Goal: Information Seeking & Learning: Learn about a topic

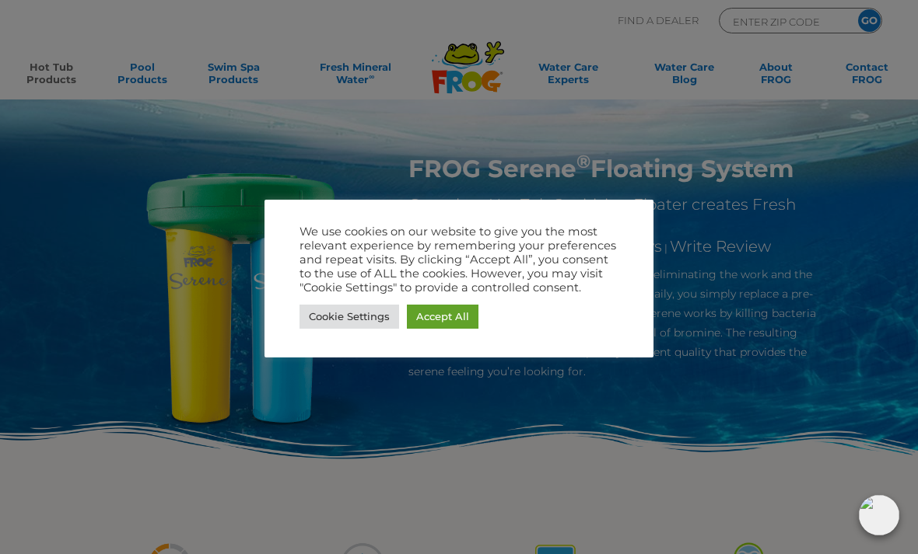
click at [361, 317] on link "Cookie Settings" at bounding box center [349, 317] width 100 height 24
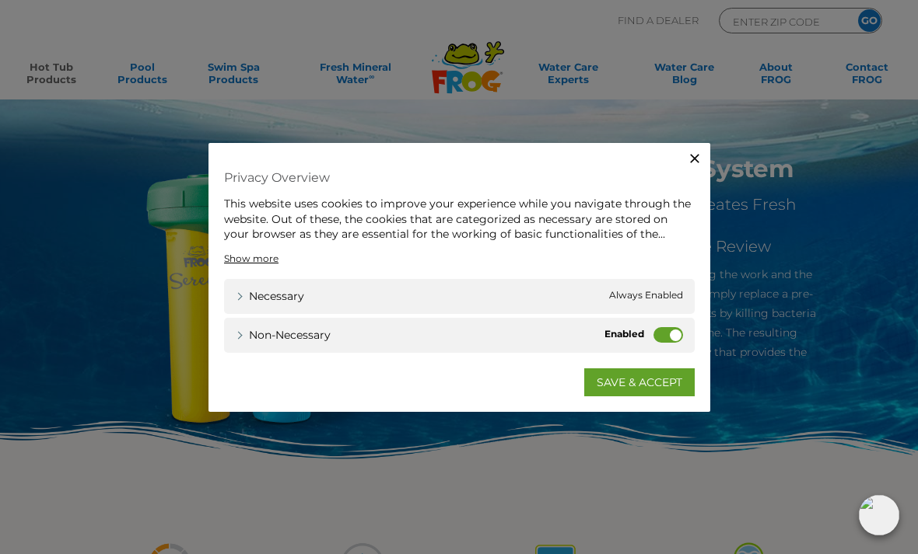
click at [545, 349] on div "Non-necessary Non-necessary" at bounding box center [459, 334] width 470 height 35
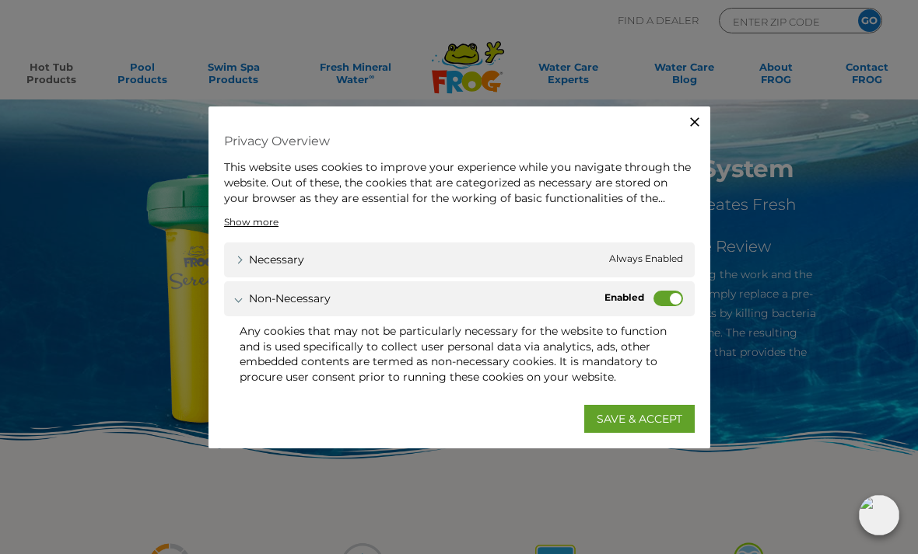
click at [672, 295] on label "Non-necessary" at bounding box center [668, 299] width 30 height 16
click at [0, 0] on input "Non-necessary" at bounding box center [0, 0] width 0 height 0
click at [679, 288] on div "Non-necessary Non-necessary" at bounding box center [459, 298] width 470 height 35
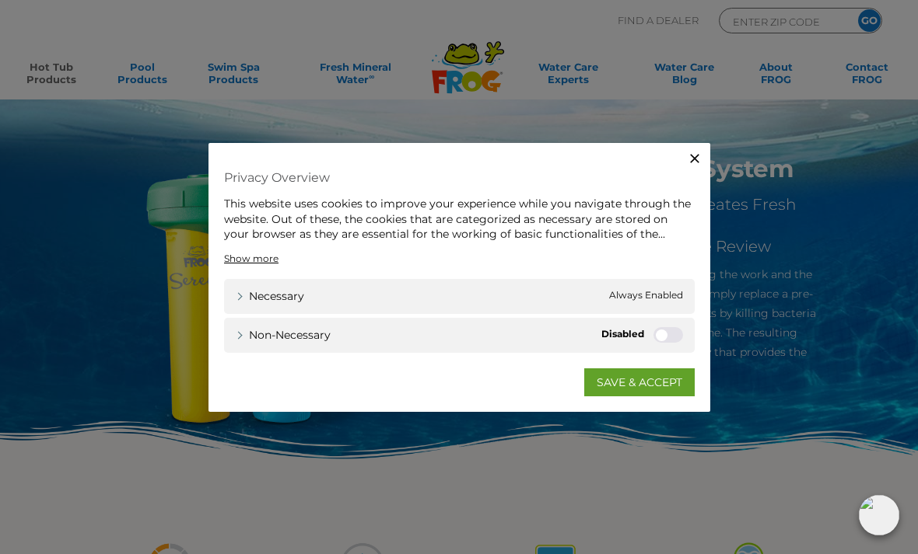
click at [694, 156] on icon "button" at bounding box center [695, 159] width 16 height 16
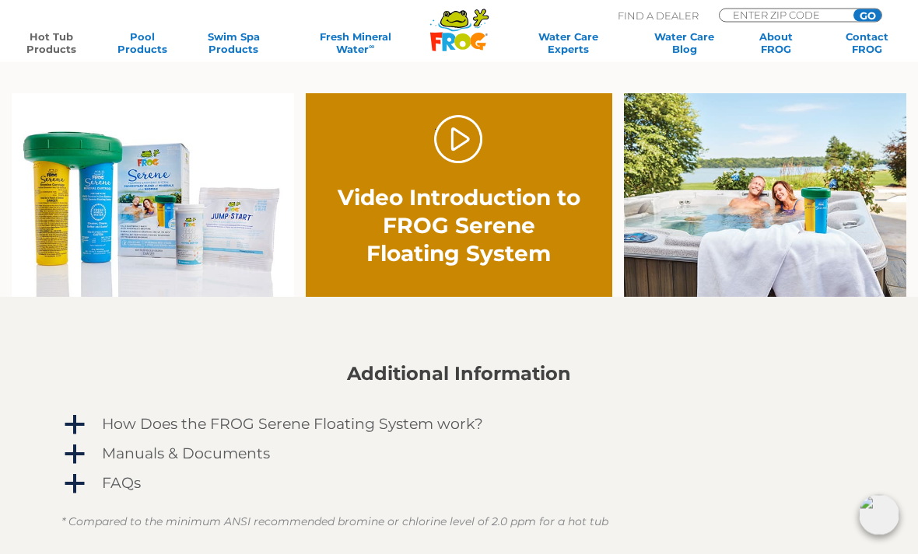
scroll to position [879, 0]
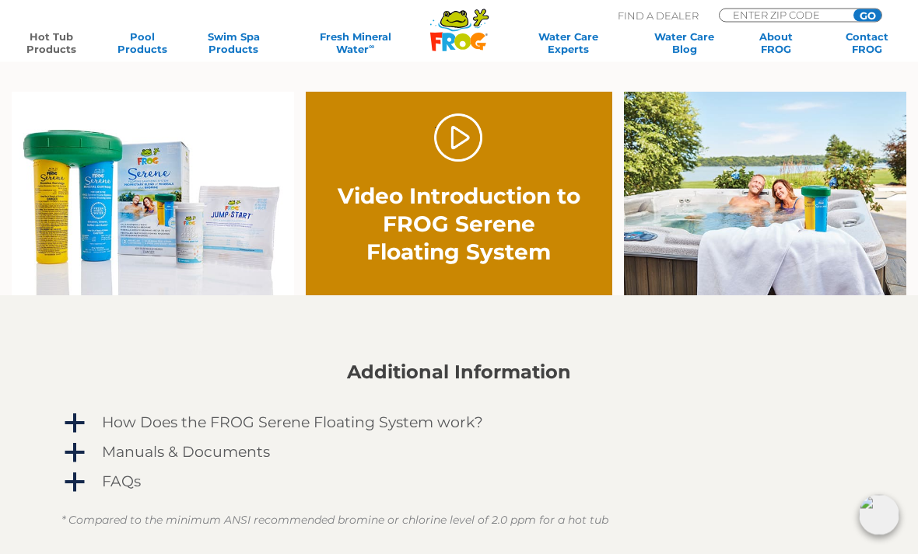
click at [451, 421] on h4 "How Does the FROG Serene Floating System work?" at bounding box center [292, 423] width 381 height 17
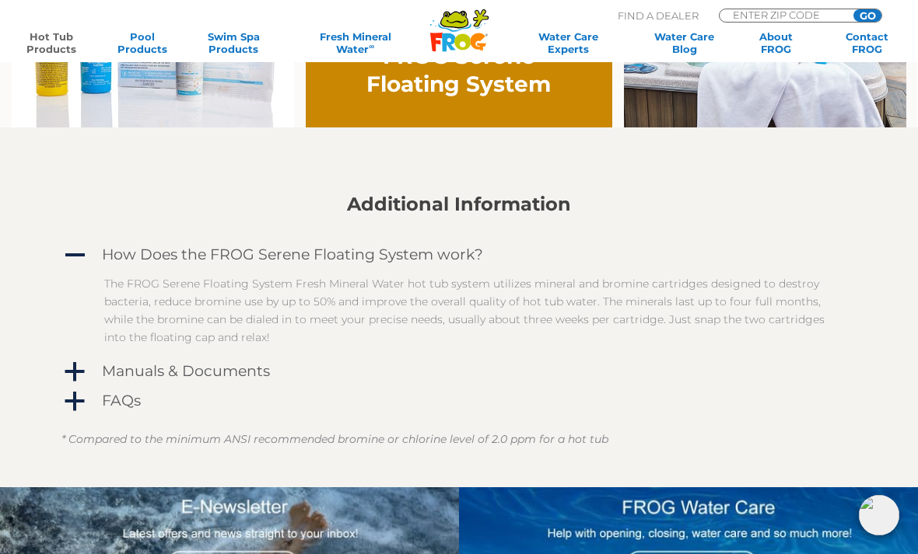
scroll to position [1048, 0]
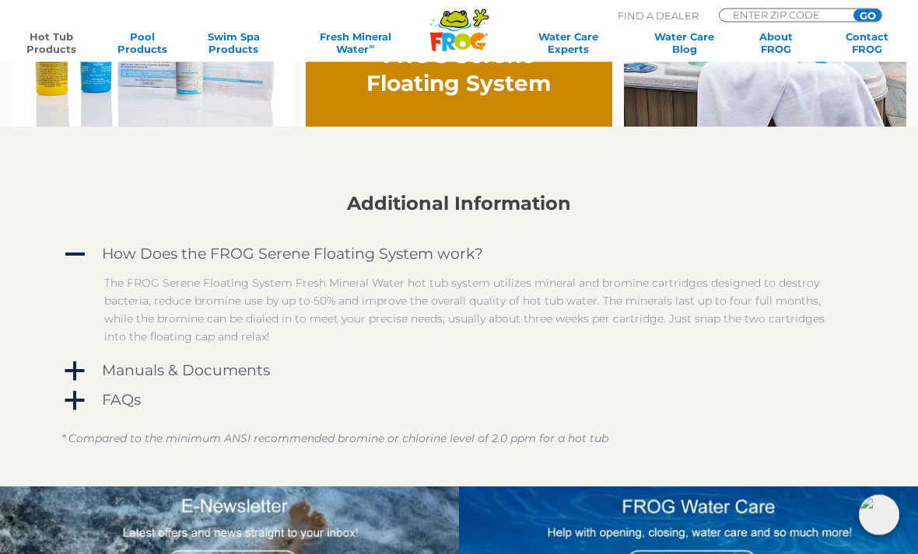
click at [123, 402] on h4 "FAQs" at bounding box center [121, 401] width 39 height 17
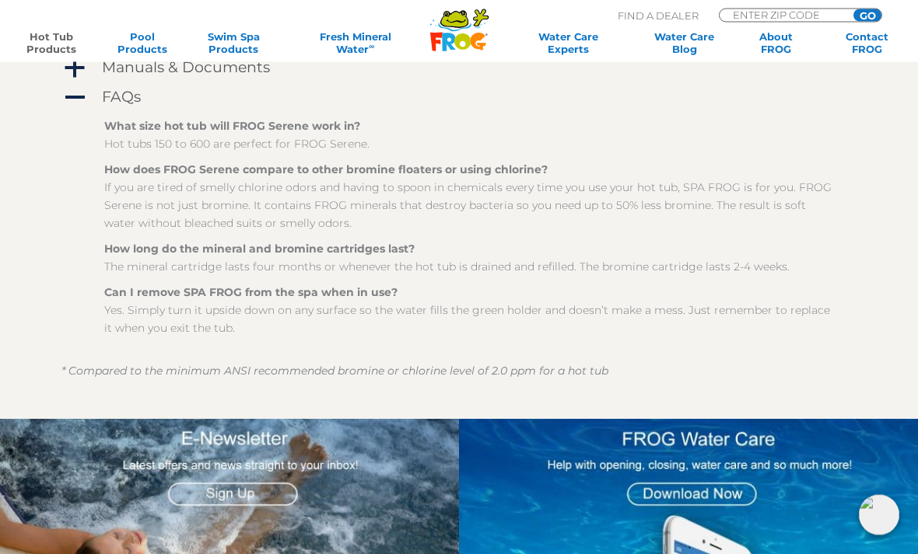
scroll to position [1368, 0]
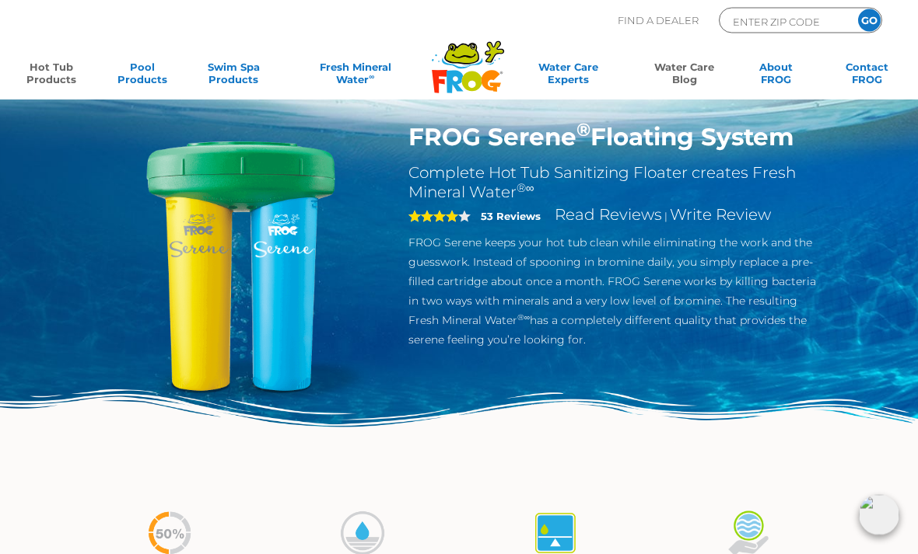
click at [679, 69] on link "Water Care Blog" at bounding box center [683, 76] width 71 height 31
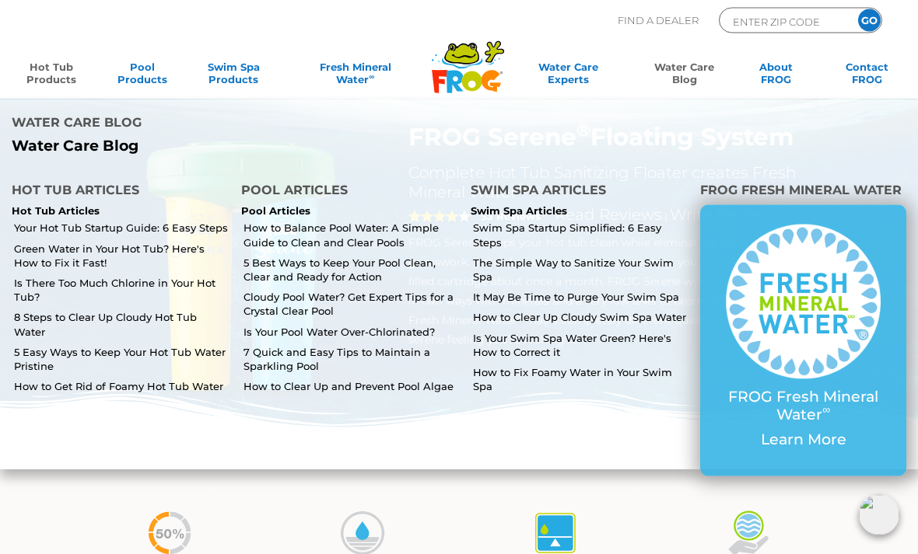
scroll to position [32, 0]
click at [304, 290] on link "Cloudy Pool Water? Get Expert Tips for a Crystal Clear Pool" at bounding box center [350, 304] width 215 height 28
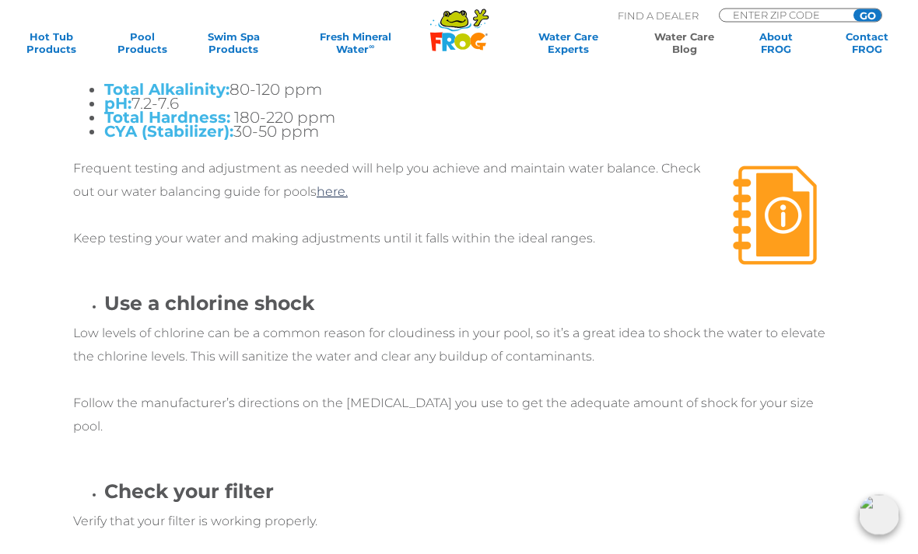
scroll to position [3607, 0]
click at [341, 184] on link "here." at bounding box center [331, 191] width 31 height 15
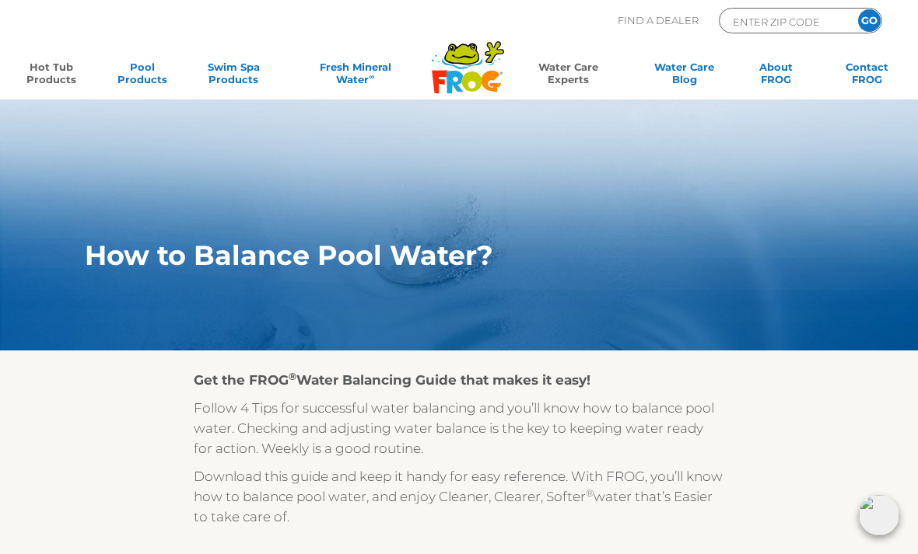
click at [50, 73] on link "Hot Tub Products" at bounding box center [51, 76] width 71 height 31
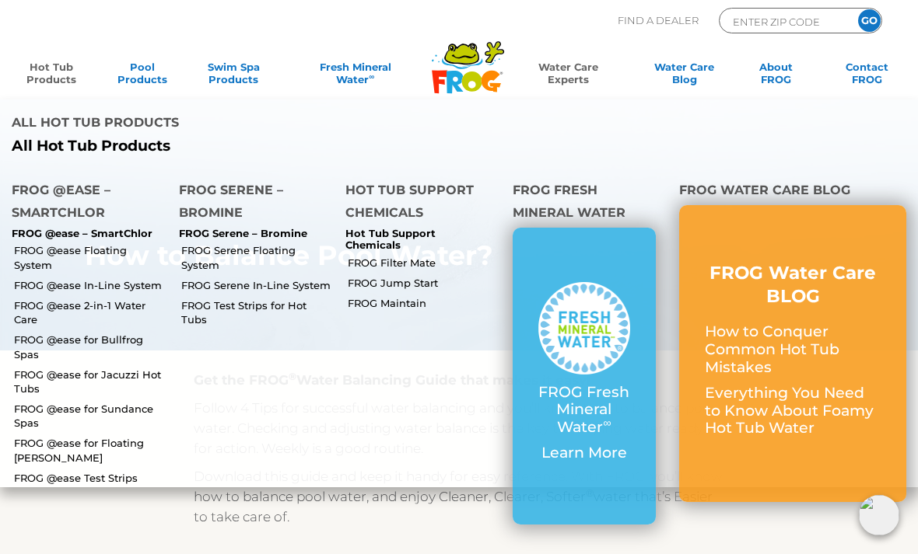
click at [35, 239] on li "FROG @ease Floating System" at bounding box center [83, 256] width 167 height 34
click at [37, 243] on link "FROG @ease Floating System" at bounding box center [90, 257] width 153 height 28
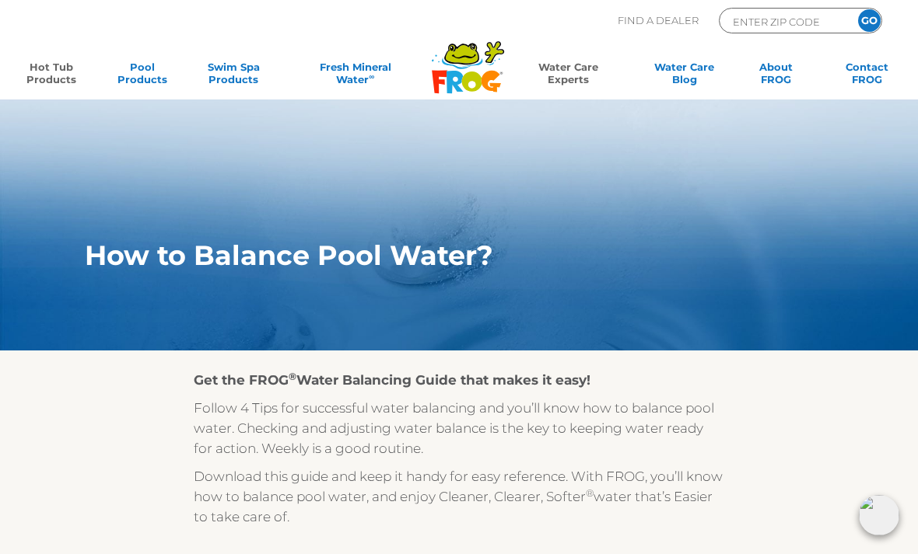
click at [49, 79] on link "Hot Tub Products" at bounding box center [51, 76] width 71 height 31
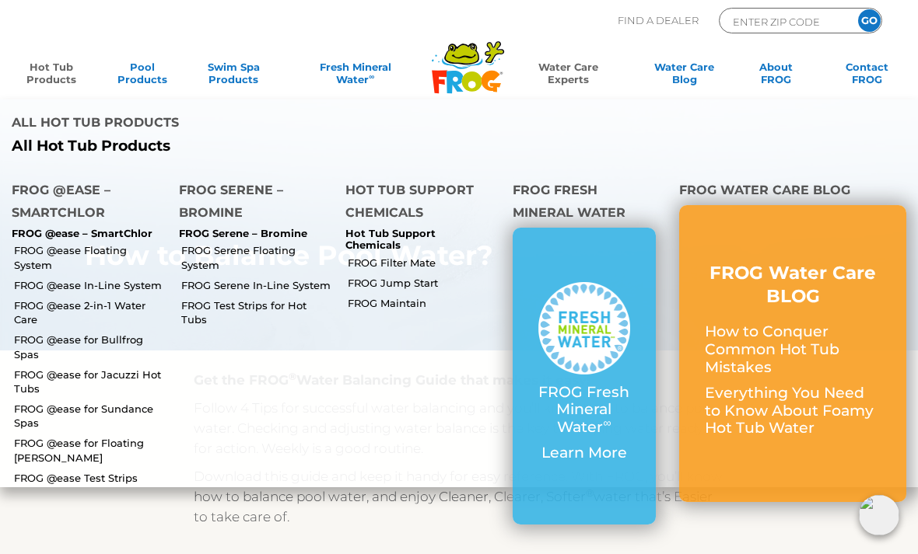
click at [199, 243] on link "FROG Serene Floating System" at bounding box center [257, 257] width 153 height 28
